Goal: Transaction & Acquisition: Subscribe to service/newsletter

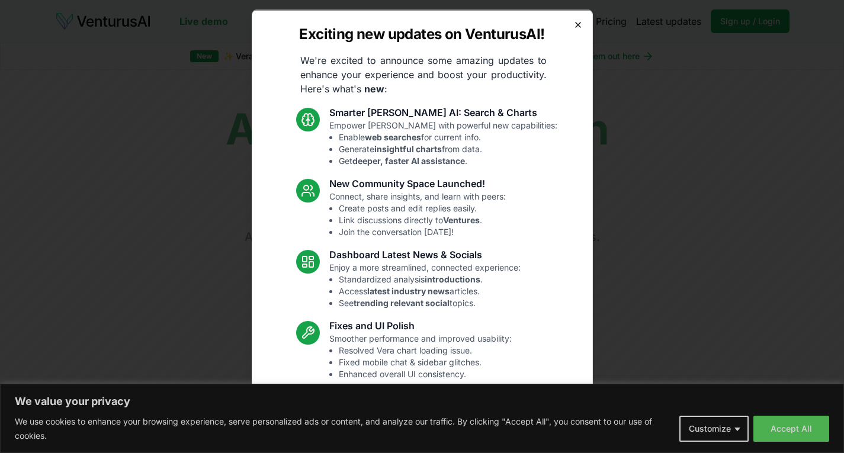
click at [573, 24] on icon "button" at bounding box center [577, 24] width 9 height 9
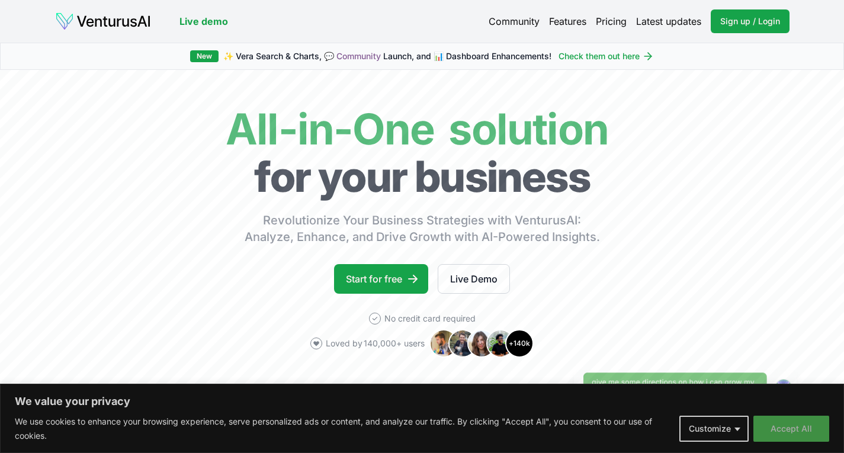
click at [763, 424] on button "Accept All" at bounding box center [791, 429] width 76 height 26
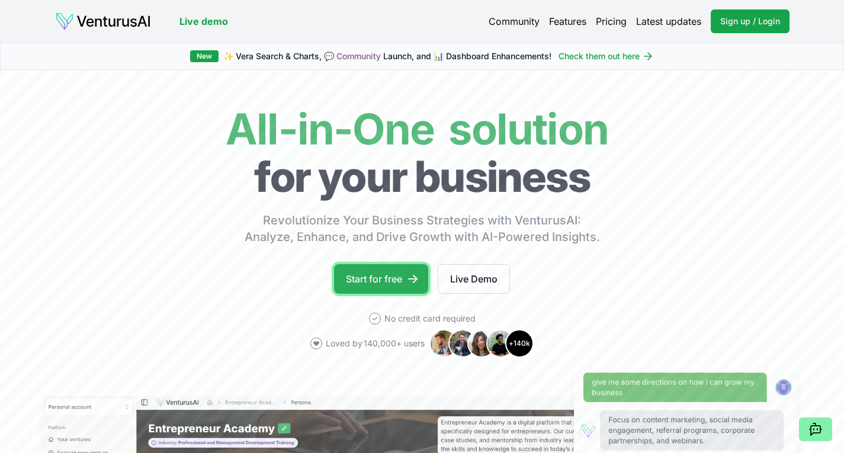
click at [394, 277] on link "Start for free" at bounding box center [381, 279] width 94 height 30
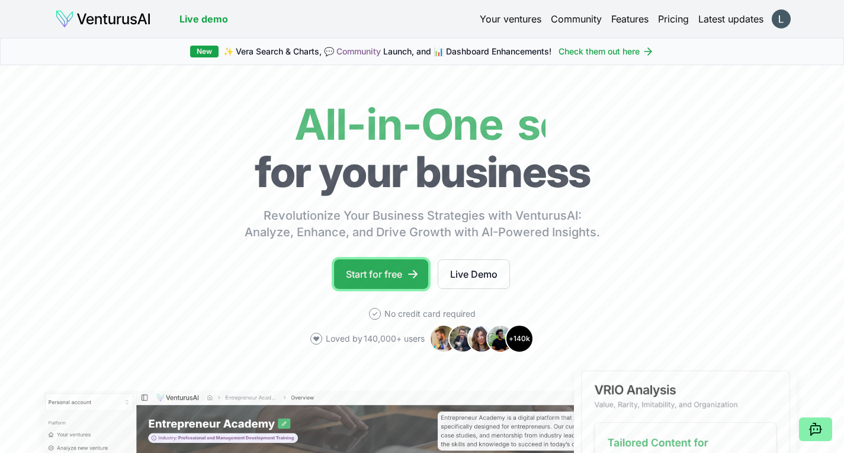
click at [373, 276] on link "Start for free" at bounding box center [381, 274] width 94 height 30
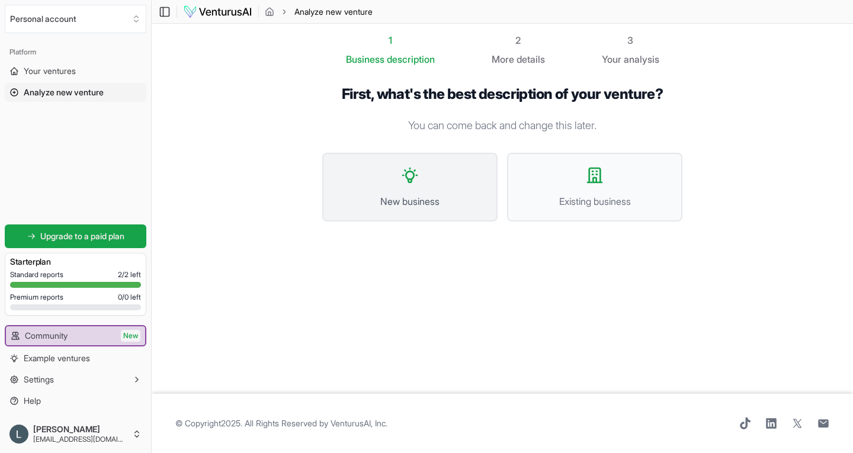
click at [424, 195] on span "New business" at bounding box center [409, 201] width 149 height 14
